Goal: Task Accomplishment & Management: Manage account settings

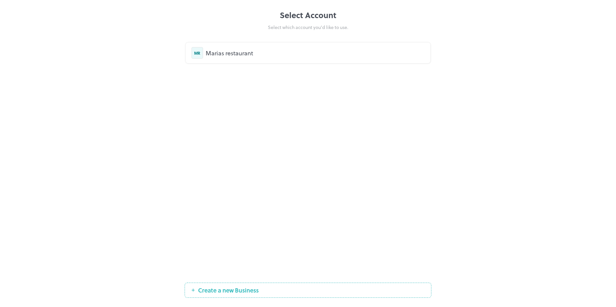
click at [221, 53] on div "Marias restaurant" at bounding box center [315, 52] width 219 height 9
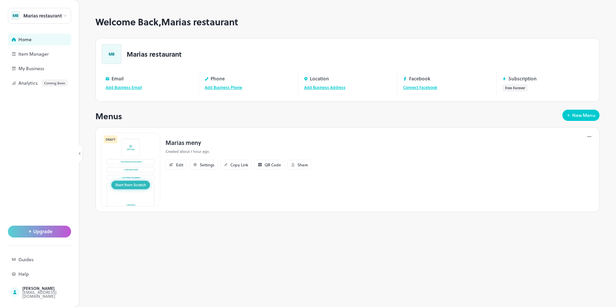
click at [131, 175] on img at bounding box center [130, 170] width 59 height 74
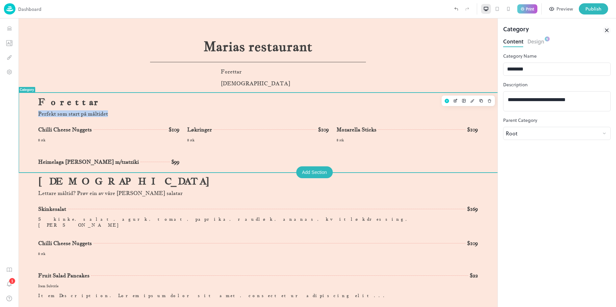
drag, startPoint x: 111, startPoint y: 113, endPoint x: 32, endPoint y: 113, distance: 78.6
click at [32, 113] on div "Forettar Perfekt som start på måltidet Chilli Cheese Nuggets $109 8 stk Løkring…" at bounding box center [257, 132] width 479 height 79
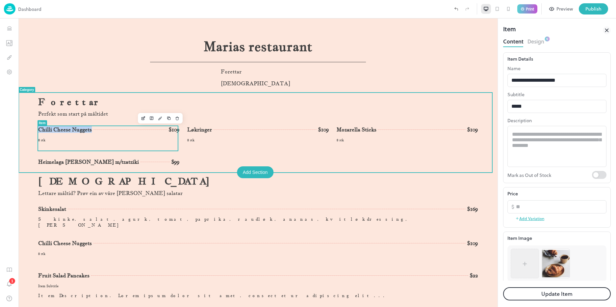
click at [18, 128] on html "Marias restaurant Forettar Salatar Forettar Perfekt som start på måltidet Chill…" at bounding box center [257, 212] width 479 height 389
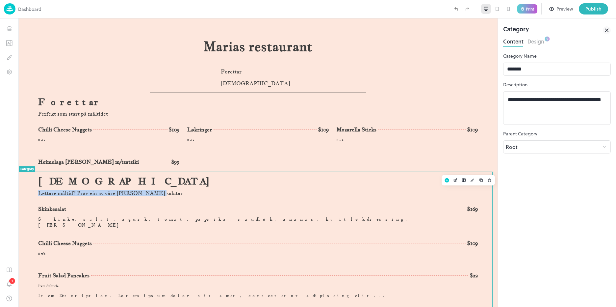
drag, startPoint x: 151, startPoint y: 193, endPoint x: 38, endPoint y: 194, distance: 112.5
click at [38, 194] on p "Lettare måltid? Prøv ein av våre [PERSON_NAME] salatar" at bounding box center [257, 192] width 439 height 7
